Goal: Task Accomplishment & Management: Use online tool/utility

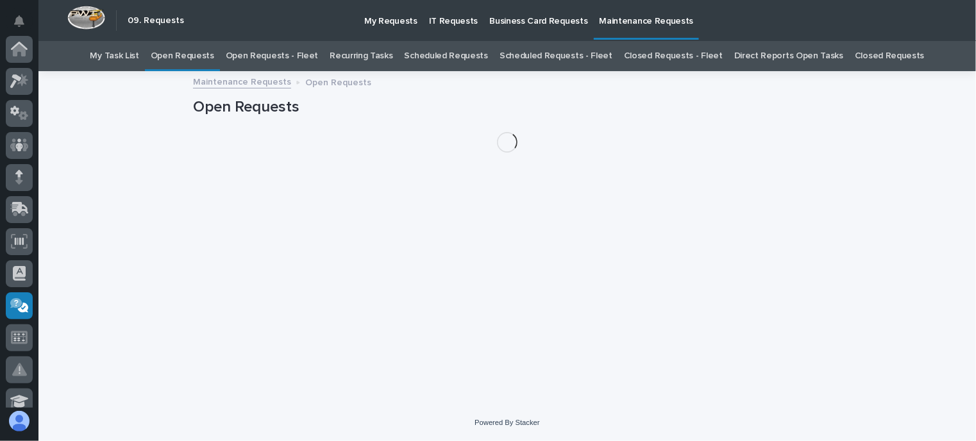
scroll to position [257, 0]
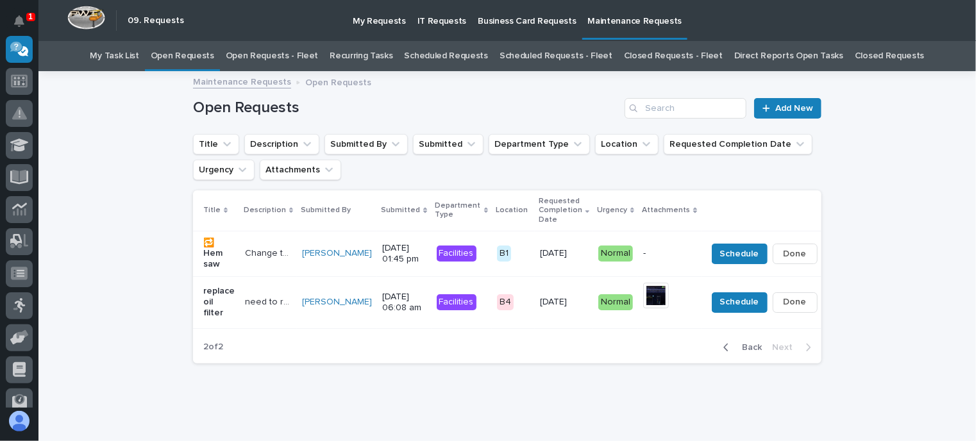
click at [285, 54] on link "Open Requests - Fleet" at bounding box center [272, 56] width 93 height 30
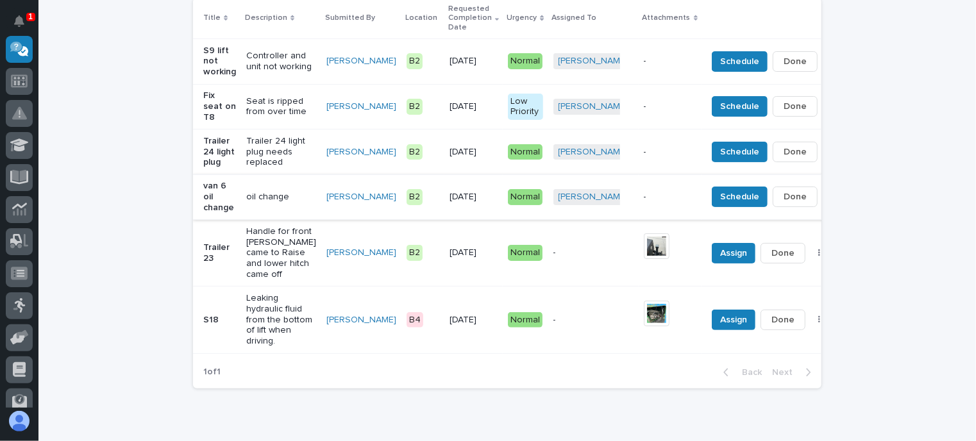
scroll to position [257, 0]
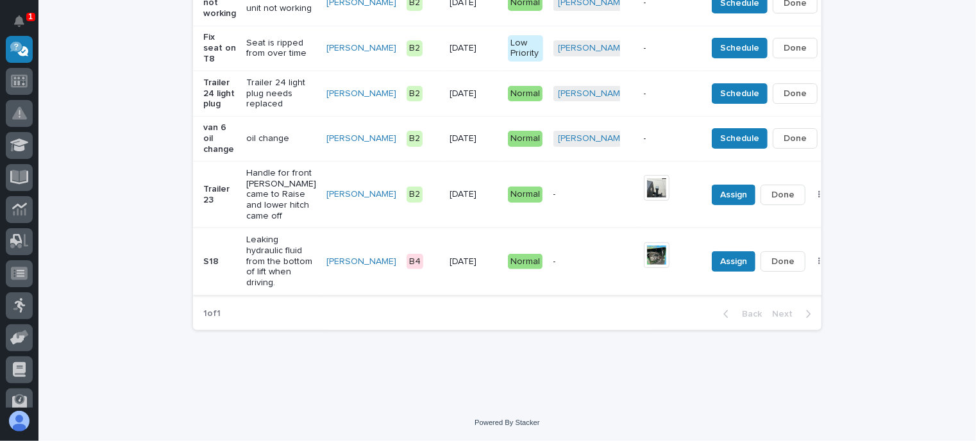
click at [771, 269] on span "Done" at bounding box center [782, 261] width 23 height 15
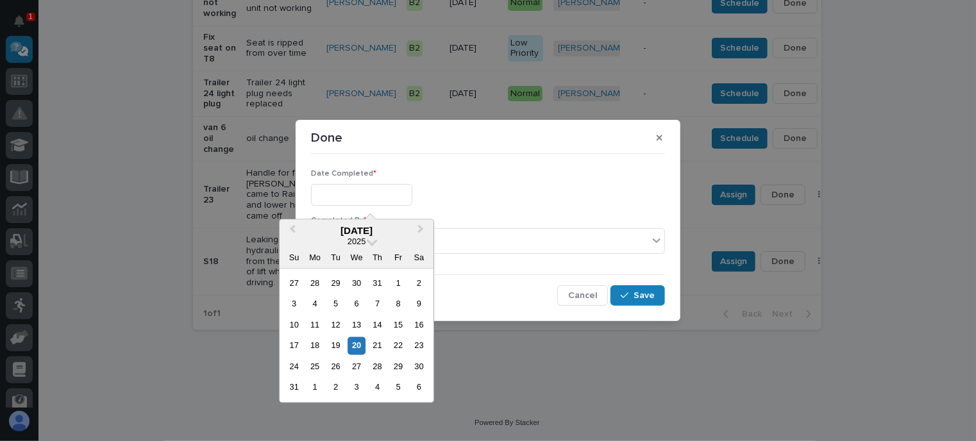
click at [346, 192] on input "text" at bounding box center [361, 195] width 101 height 22
click at [355, 343] on div "20" at bounding box center [356, 345] width 17 height 17
type input "**********"
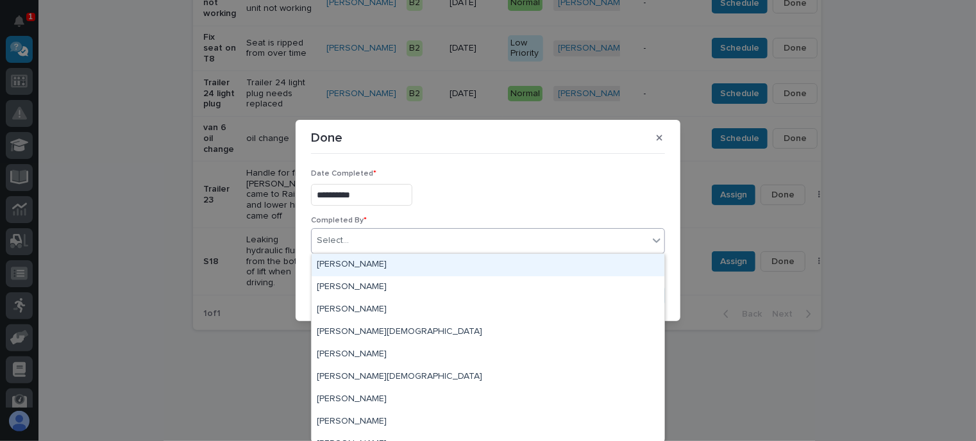
click at [659, 242] on icon at bounding box center [656, 240] width 13 height 13
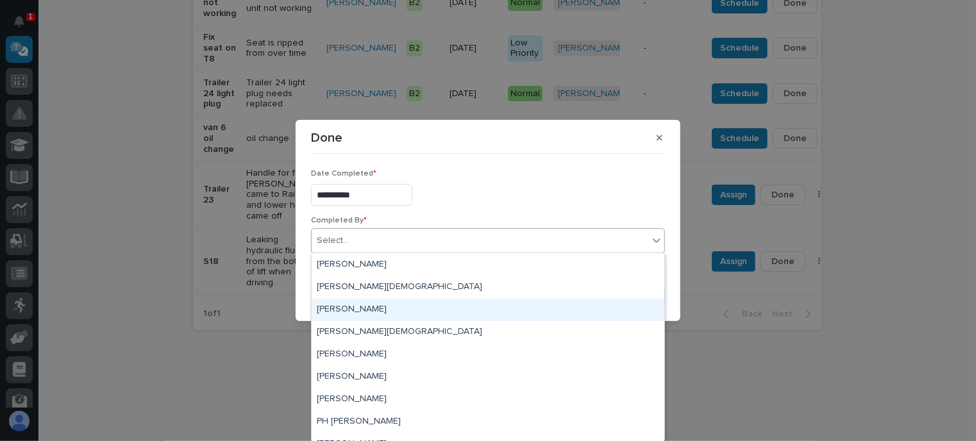
scroll to position [64, 0]
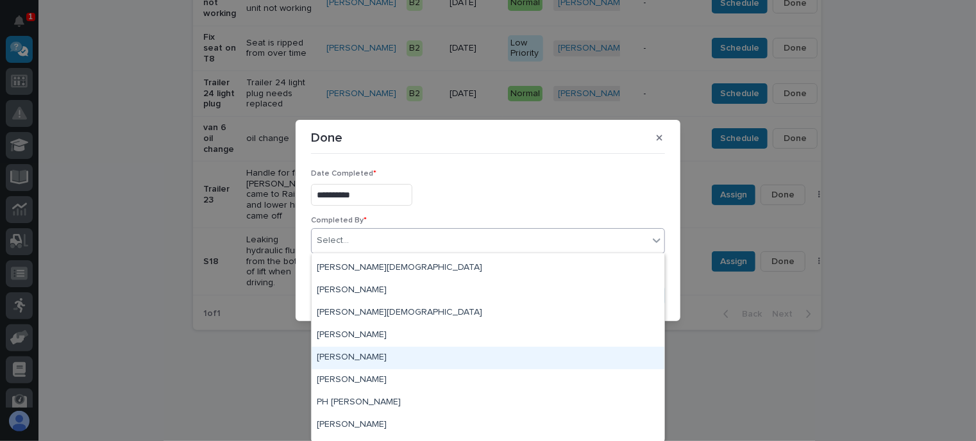
click at [418, 358] on div "[PERSON_NAME]" at bounding box center [488, 358] width 353 height 22
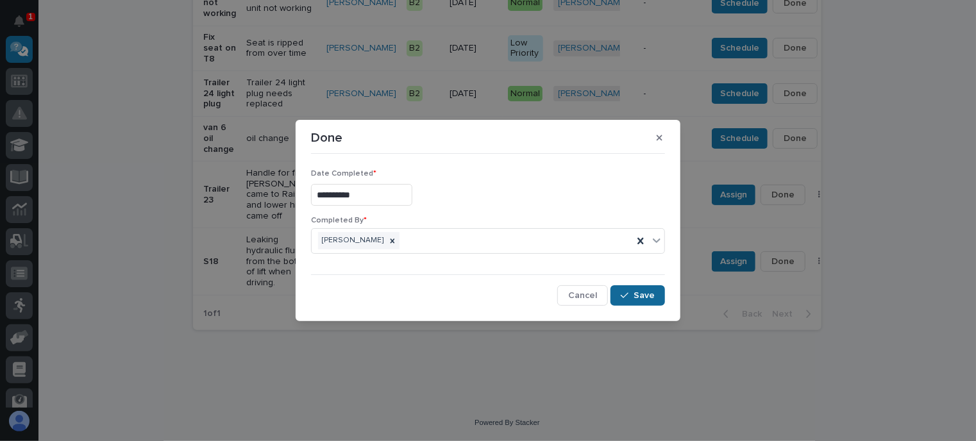
click at [646, 296] on span "Save" at bounding box center [644, 296] width 21 height 12
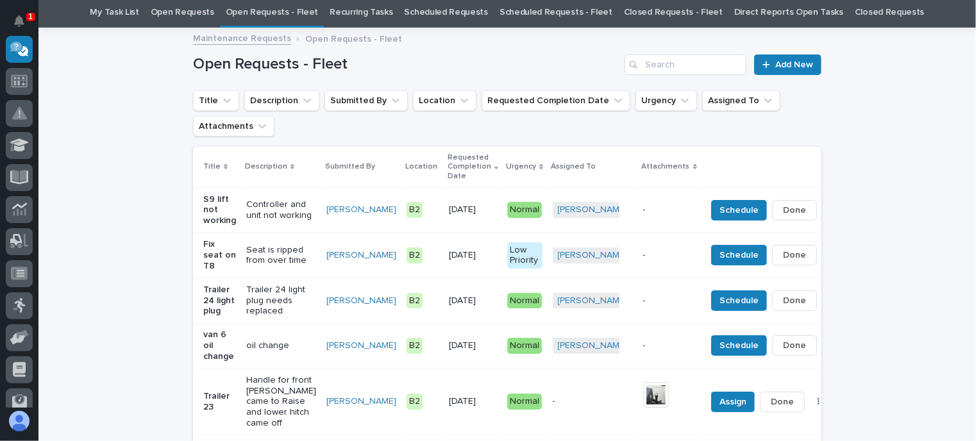
scroll to position [65, 0]
